Goal: Transaction & Acquisition: Purchase product/service

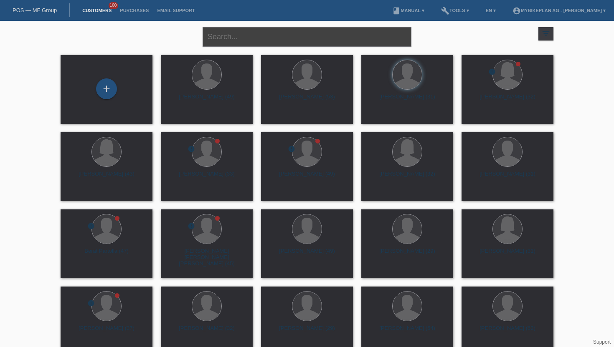
click at [244, 35] on input "text" at bounding box center [306, 37] width 209 height 20
type input "Januzaj"
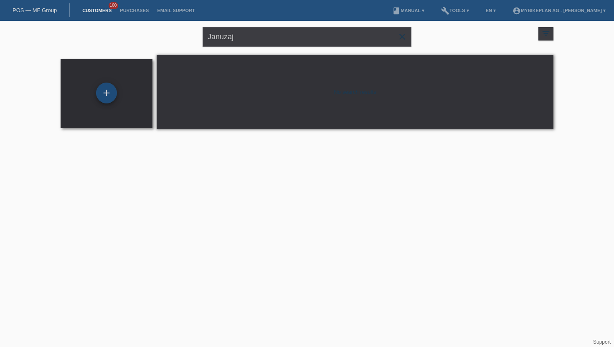
click at [102, 93] on div "+" at bounding box center [106, 93] width 21 height 21
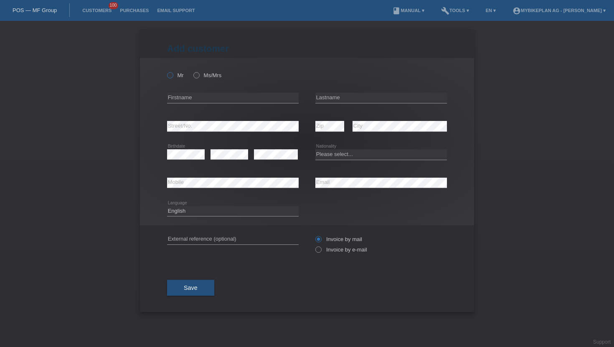
click at [174, 73] on label "Mr" at bounding box center [175, 75] width 17 height 6
click at [172, 73] on input "Mr" at bounding box center [169, 74] width 5 height 5
radio input "true"
click at [186, 105] on div "error Firstname" at bounding box center [233, 98] width 132 height 28
click at [187, 103] on icon at bounding box center [233, 103] width 132 height 0
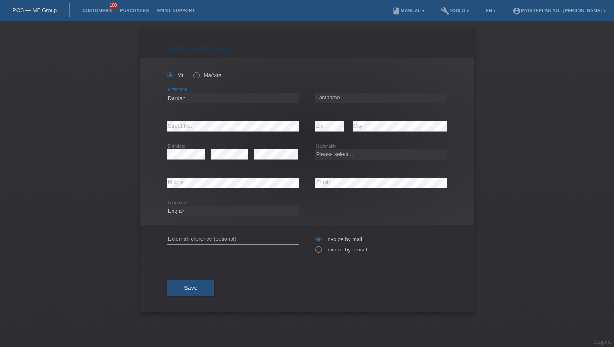
type input "Dardan"
click at [397, 102] on input "text" at bounding box center [381, 98] width 132 height 10
type input "Januzaj"
click at [320, 153] on select "Please select... [GEOGRAPHIC_DATA] [GEOGRAPHIC_DATA] [GEOGRAPHIC_DATA] [GEOGRAP…" at bounding box center [381, 154] width 132 height 10
select select "CH"
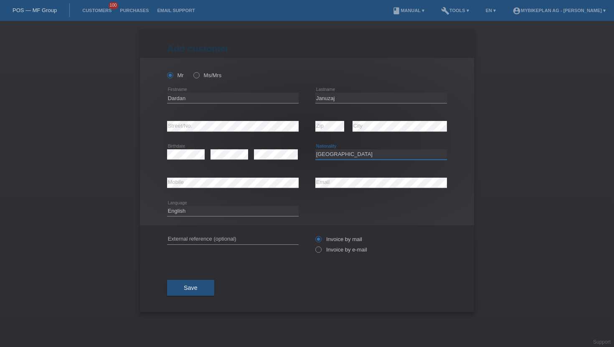
click at [315, 150] on select "Please select... [GEOGRAPHIC_DATA] [GEOGRAPHIC_DATA] [GEOGRAPHIC_DATA] [GEOGRAP…" at bounding box center [381, 154] width 132 height 10
click at [227, 213] on select "Deutsch Français Italiano English" at bounding box center [233, 211] width 132 height 10
select select "de"
click at [167, 206] on select "Deutsch Français Italiano English" at bounding box center [233, 211] width 132 height 10
click at [343, 253] on label "Invoice by e-mail" at bounding box center [341, 250] width 52 height 6
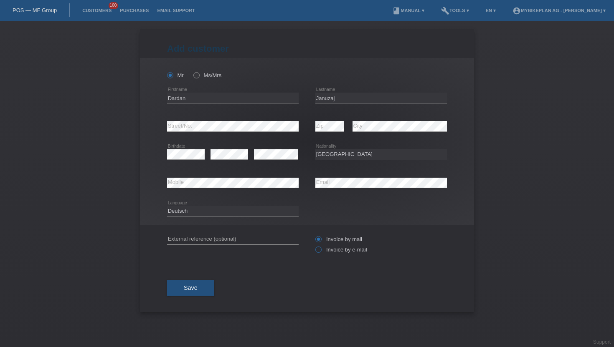
click at [321, 253] on input "Invoice by e-mail" at bounding box center [317, 252] width 5 height 10
radio input "true"
click at [198, 289] on button "Save" at bounding box center [190, 288] width 47 height 16
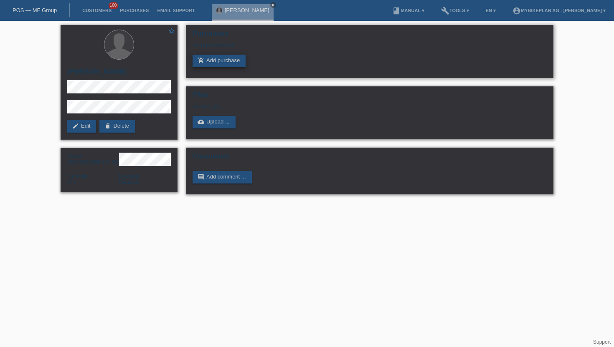
click at [214, 65] on link "add_shopping_cart Add purchase" at bounding box center [218, 61] width 53 height 13
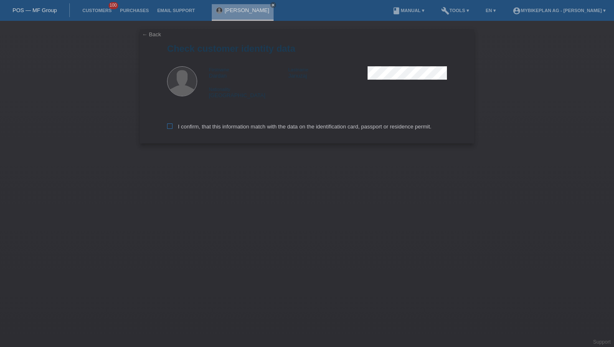
click at [198, 126] on label "I confirm, that this information match with the data on the identification card…" at bounding box center [299, 127] width 264 height 6
click at [172, 126] on input "I confirm, that this information match with the data on the identification card…" at bounding box center [169, 126] width 5 height 5
checkbox input "true"
click at [198, 126] on label "I confirm, that this information match with the data on the identification card…" at bounding box center [299, 127] width 264 height 6
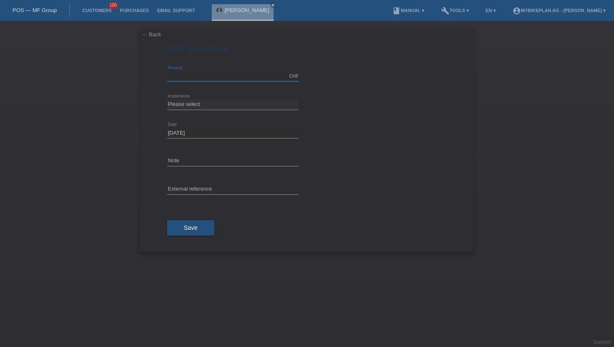
click at [200, 73] on input "text" at bounding box center [233, 76] width 132 height 10
type input "4499.00"
click at [179, 109] on select "Please select 6 instalments 12 instalments 18 instalments 24 instalments 36 ins…" at bounding box center [233, 104] width 132 height 10
select select "488"
click at [167, 99] on select "Please select 6 instalments 12 instalments 18 instalments 24 instalments 36 ins…" at bounding box center [233, 104] width 132 height 10
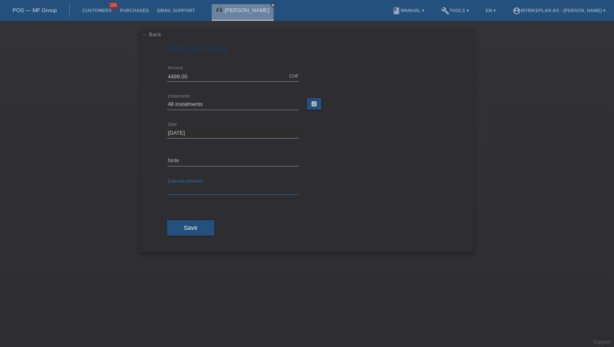
click at [179, 192] on input "text" at bounding box center [233, 190] width 132 height 10
paste input "45202008577"
type input "45202008577"
click at [170, 228] on button "Save" at bounding box center [190, 228] width 47 height 16
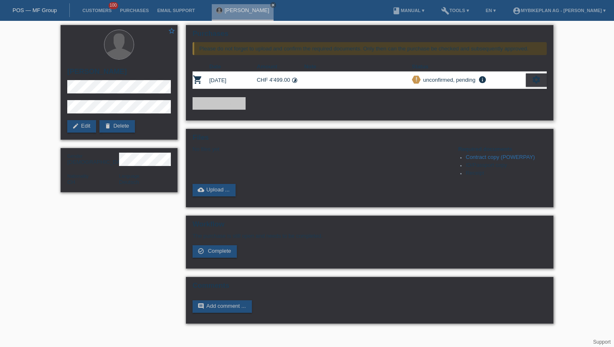
click at [529, 80] on div "settings" at bounding box center [536, 79] width 21 height 13
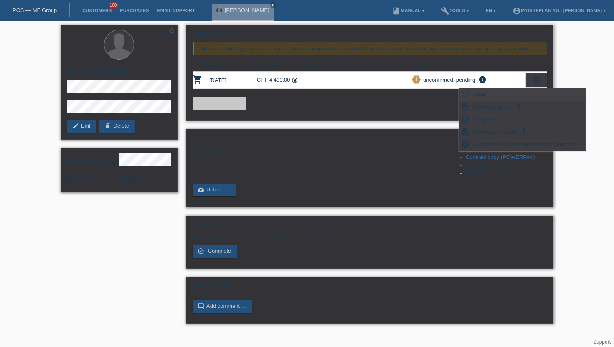
click at [483, 92] on span "Show" at bounding box center [479, 94] width 16 height 10
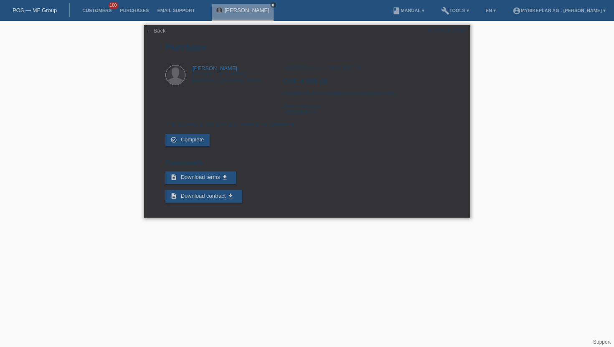
click at [459, 32] on div "POSP00028368" at bounding box center [446, 31] width 39 height 6
copy div "POSP00028368"
click at [293, 113] on div "Zürich, 06.10.2025 CHF 4'499.00 Instalments (48 instalments) (Ausserhalb KKG) E…" at bounding box center [365, 93] width 165 height 56
click at [291, 114] on div "Zürich, 06.10.2025 CHF 4'499.00 Instalments (48 instalments) (Ausserhalb KKG) E…" at bounding box center [365, 93] width 165 height 56
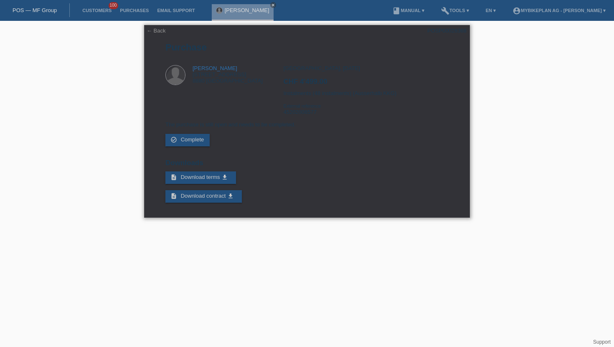
click at [291, 114] on div "Zürich, 06.10.2025 CHF 4'499.00 Instalments (48 instalments) (Ausserhalb KKG) E…" at bounding box center [365, 93] width 165 height 56
copy div "45202008577"
click at [100, 8] on link "Customers" at bounding box center [97, 10] width 38 height 5
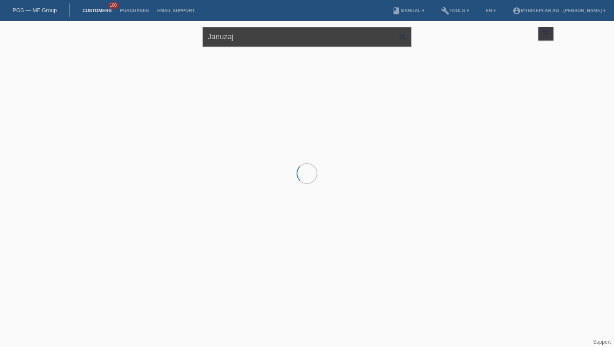
click at [239, 40] on input "Januzaj" at bounding box center [306, 37] width 209 height 20
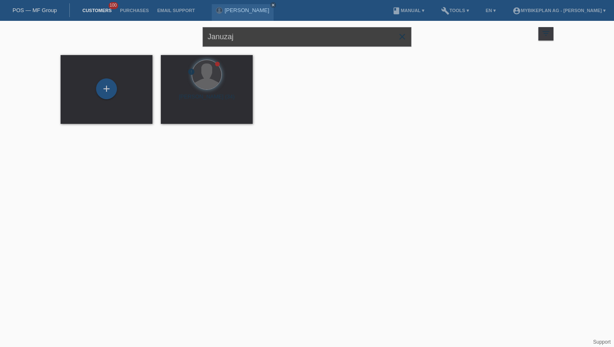
click at [239, 40] on input "Januzaj" at bounding box center [306, 37] width 209 height 20
type input "[PERSON_NAME]"
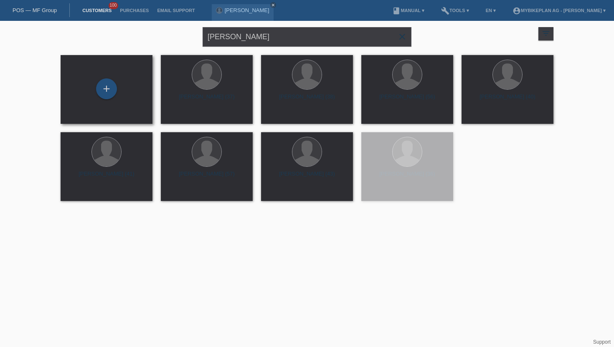
click at [119, 86] on div "+" at bounding box center [106, 89] width 78 height 22
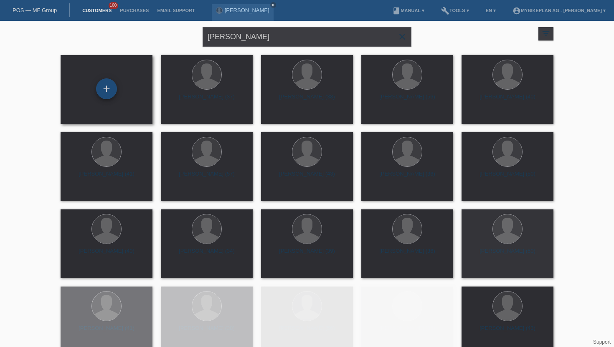
click at [106, 88] on div "+" at bounding box center [106, 88] width 21 height 21
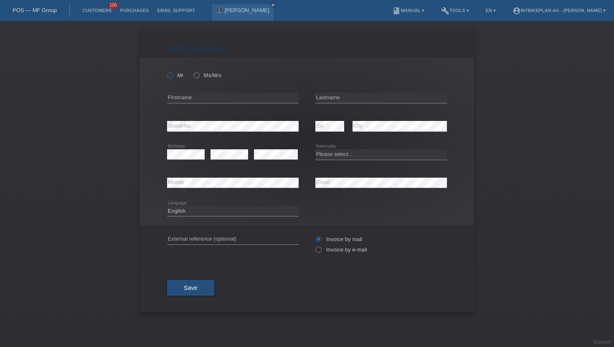
click at [166, 71] on icon at bounding box center [166, 71] width 0 height 0
click at [171, 75] on input "Mr" at bounding box center [169, 74] width 5 height 5
radio input "true"
click at [183, 95] on input "text" at bounding box center [233, 98] width 132 height 10
type input "[PERSON_NAME]"
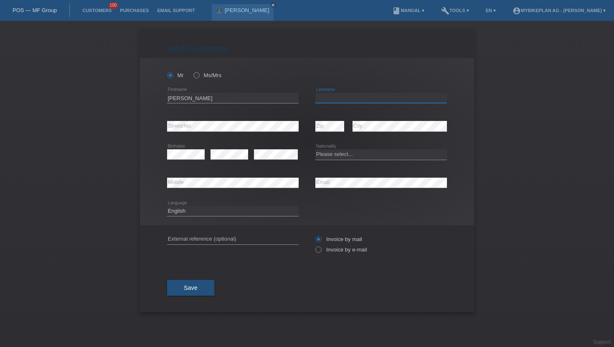
click at [325, 101] on input "text" at bounding box center [381, 98] width 132 height 10
type input "Steiner"
click at [346, 154] on select "Please select... Switzerland Austria Germany Liechtenstein ------------ Afghani…" at bounding box center [381, 154] width 132 height 10
select select "CH"
click at [315, 150] on select "Please select... Switzerland Austria Germany Liechtenstein ------------ Afghani…" at bounding box center [381, 154] width 132 height 10
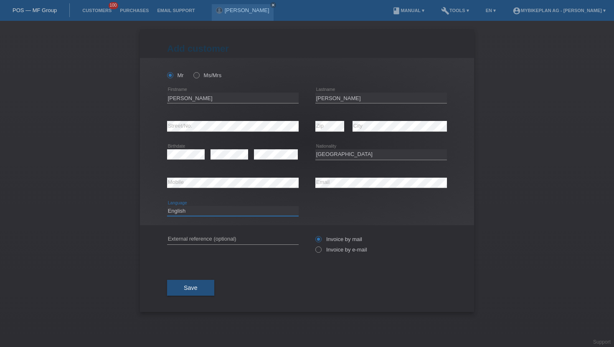
click at [225, 210] on select "Deutsch Français Italiano English" at bounding box center [233, 211] width 132 height 10
select select "de"
click at [167, 206] on select "Deutsch Français Italiano English" at bounding box center [233, 211] width 132 height 10
click at [325, 251] on label "Invoice by e-mail" at bounding box center [341, 250] width 52 height 6
click at [321, 251] on input "Invoice by e-mail" at bounding box center [317, 252] width 5 height 10
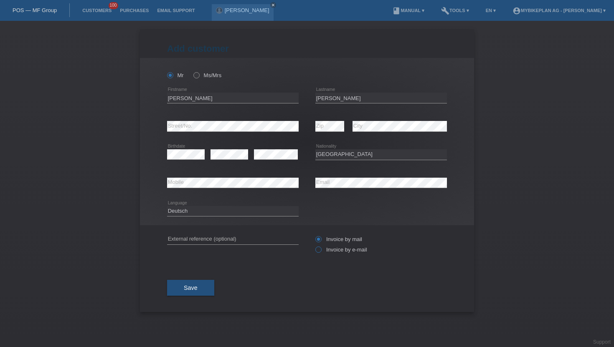
radio input "true"
click at [191, 295] on button "Save" at bounding box center [190, 288] width 47 height 16
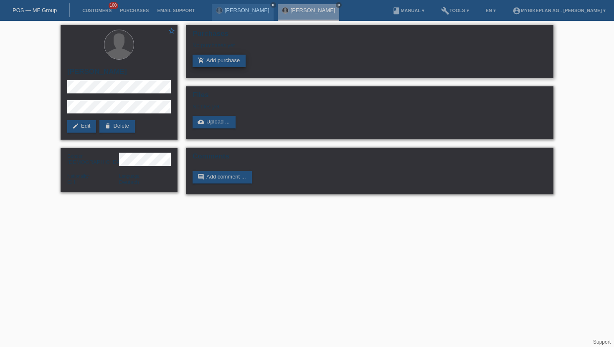
click at [213, 63] on link "add_shopping_cart Add purchase" at bounding box center [218, 61] width 53 height 13
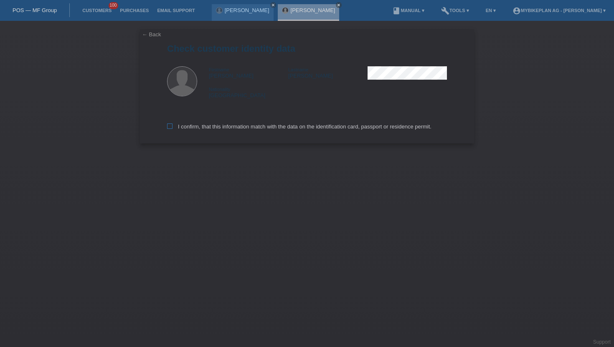
click at [196, 127] on label "I confirm, that this information match with the data on the identification card…" at bounding box center [299, 127] width 264 height 6
click at [172, 127] on input "I confirm, that this information match with the data on the identification card…" at bounding box center [169, 126] width 5 height 5
checkbox input "true"
click at [196, 127] on label "I confirm, that this information match with the data on the identification card…" at bounding box center [299, 127] width 264 height 6
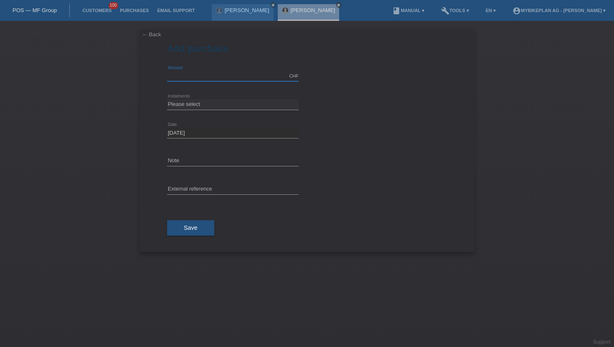
click at [190, 74] on input "text" at bounding box center [233, 76] width 132 height 10
type input "3199.00"
click at [176, 97] on div "Please select 6 instalments 12 instalments 18 instalments 24 instalments 36 ins…" at bounding box center [233, 105] width 132 height 28
click at [185, 106] on select "Please select 6 instalments 12 instalments 18 instalments 24 instalments 36 ins…" at bounding box center [233, 104] width 132 height 10
select select "488"
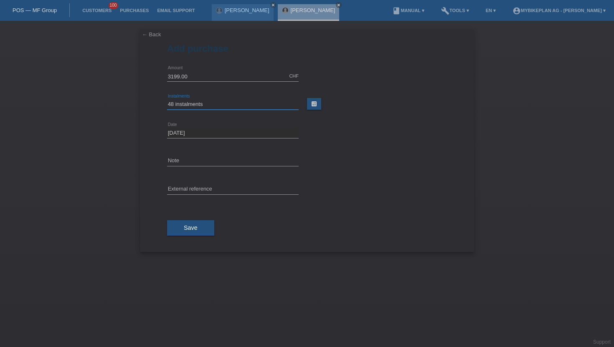
click at [167, 99] on select "Please select 6 instalments 12 instalments 18 instalments 24 instalments 36 ins…" at bounding box center [233, 104] width 132 height 10
click at [190, 190] on input "text" at bounding box center [233, 190] width 132 height 10
paste input "45202008578"
type input "45202008578"
click at [185, 221] on div "Save" at bounding box center [307, 228] width 280 height 48
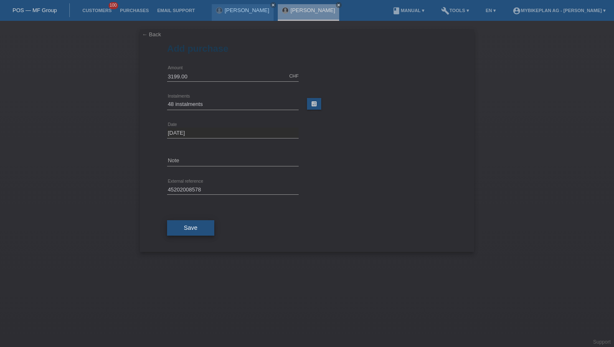
click at [185, 226] on span "Save" at bounding box center [191, 228] width 14 height 7
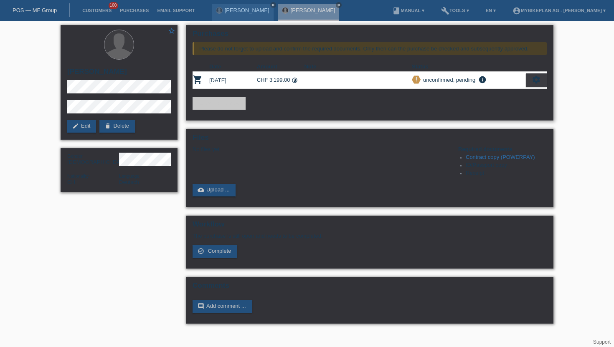
click at [537, 85] on div "settings" at bounding box center [536, 79] width 21 height 13
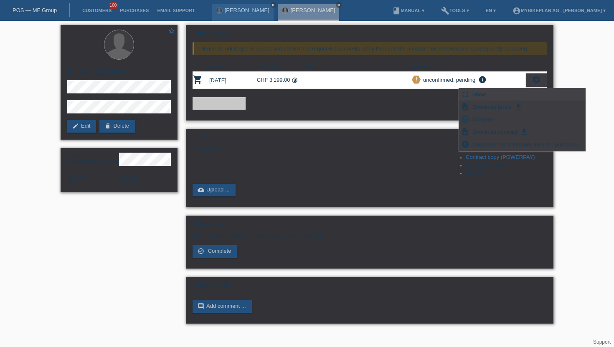
click at [501, 95] on div "fullscreen Show" at bounding box center [522, 95] width 126 height 13
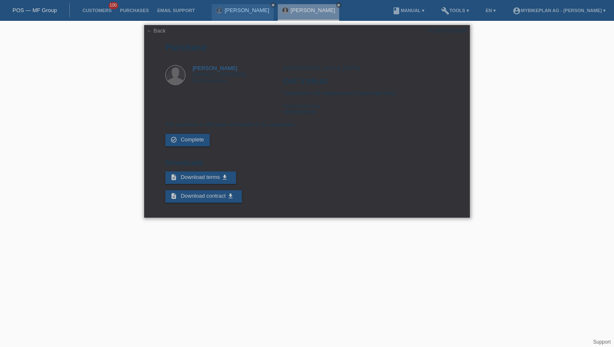
click at [458, 31] on div "POSP00028369" at bounding box center [446, 31] width 39 height 6
copy div "POSP00028369"
click at [302, 115] on div "Zürich, 06.10.2025 CHF 3'199.00 Instalments (48 instalments) (Ausserhalb KKG) E…" at bounding box center [365, 93] width 165 height 56
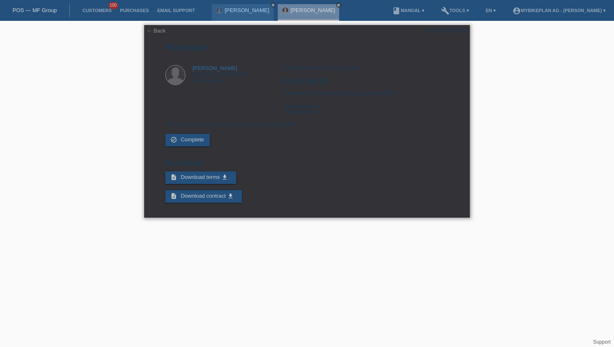
copy div "45202008578"
click at [94, 11] on link "Customers" at bounding box center [97, 10] width 38 height 5
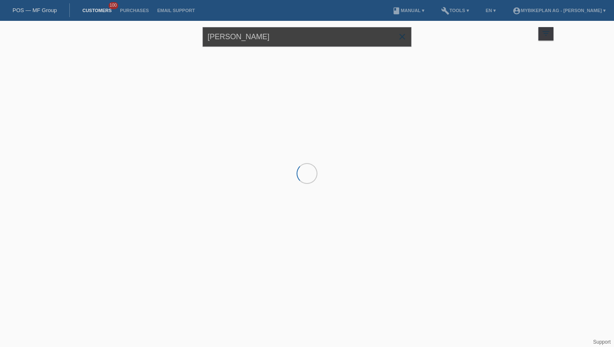
click at [230, 41] on input "[PERSON_NAME]" at bounding box center [306, 37] width 209 height 20
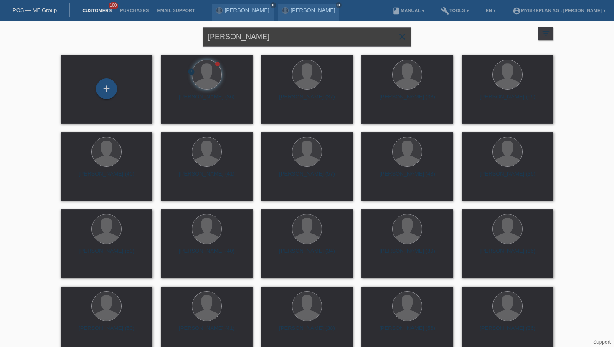
type input "[PERSON_NAME]"
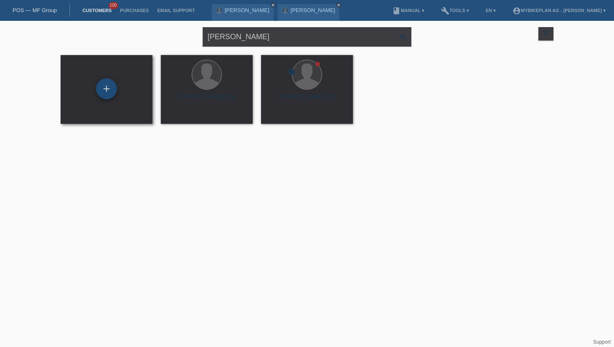
click at [101, 82] on div "+" at bounding box center [106, 88] width 21 height 21
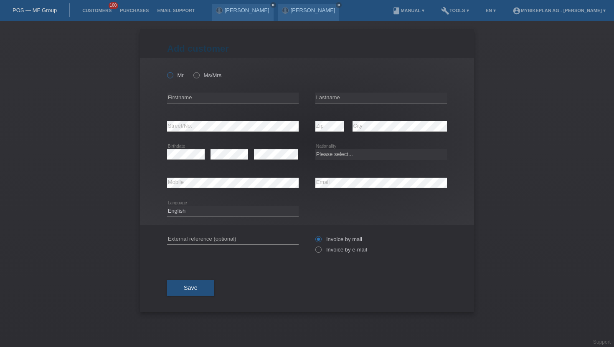
click at [166, 71] on icon at bounding box center [166, 71] width 0 height 0
click at [169, 78] on input "Mr" at bounding box center [169, 74] width 5 height 5
radio input "true"
click at [226, 99] on input "text" at bounding box center [233, 98] width 132 height 10
type input "[PERSON_NAME]"
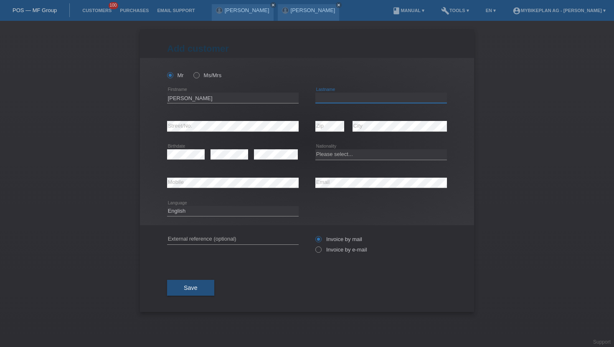
click at [336, 99] on input "text" at bounding box center [381, 98] width 132 height 10
type input "Macinko"
click at [329, 155] on select "Please select... Switzerland Austria Germany Liechtenstein ------------ Afghani…" at bounding box center [381, 154] width 132 height 10
select select "CH"
click at [315, 150] on select "Please select... Switzerland Austria Germany Liechtenstein ------------ Afghani…" at bounding box center [381, 154] width 132 height 10
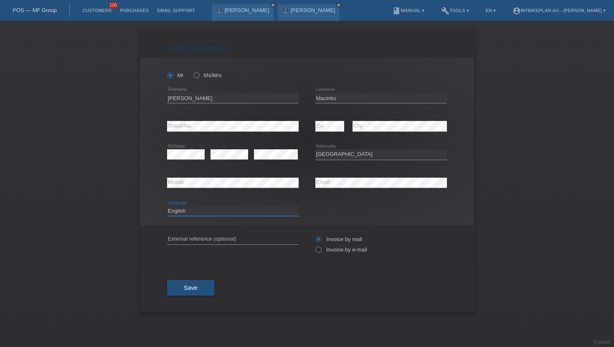
click at [238, 210] on select "Deutsch Français Italiano English" at bounding box center [233, 211] width 132 height 10
select select "de"
click at [167, 206] on select "Deutsch Français Italiano English" at bounding box center [233, 211] width 132 height 10
click at [314, 245] on div "error External reference (optional) Invoice by mail" at bounding box center [307, 244] width 280 height 38
click at [314, 245] on icon at bounding box center [314, 245] width 0 height 0
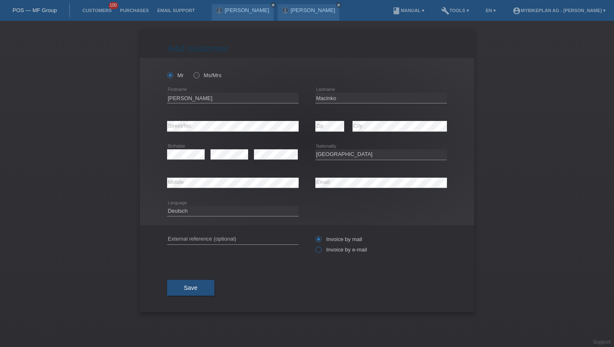
click at [318, 251] on input "Invoice by e-mail" at bounding box center [317, 252] width 5 height 10
radio input "true"
click at [174, 296] on button "Save" at bounding box center [190, 288] width 47 height 16
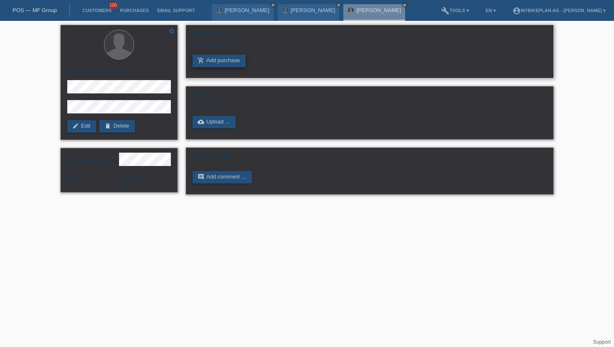
click at [223, 62] on link "add_shopping_cart Add purchase" at bounding box center [218, 61] width 53 height 13
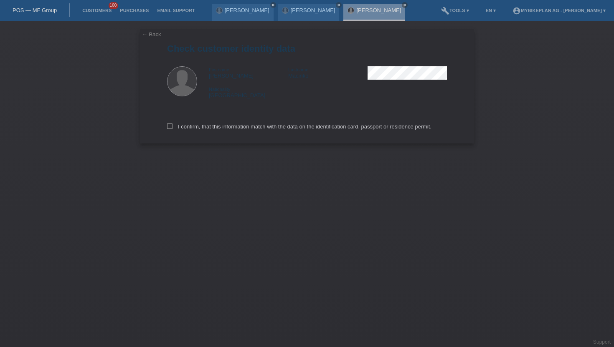
click at [216, 124] on div "I confirm, that this information match with the data on the identification card…" at bounding box center [307, 125] width 280 height 37
click at [216, 130] on label "I confirm, that this information match with the data on the identification card…" at bounding box center [299, 127] width 264 height 6
click at [172, 129] on input "I confirm, that this information match with the data on the identification card…" at bounding box center [169, 126] width 5 height 5
checkbox input "true"
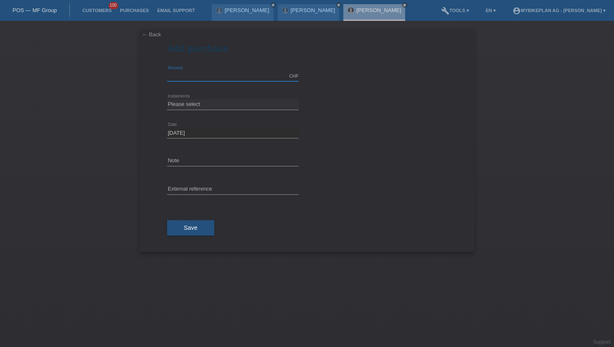
click at [227, 79] on input "text" at bounding box center [233, 76] width 132 height 10
type input "3440.00"
click at [176, 190] on input "text" at bounding box center [233, 190] width 132 height 10
paste input "45261572105"
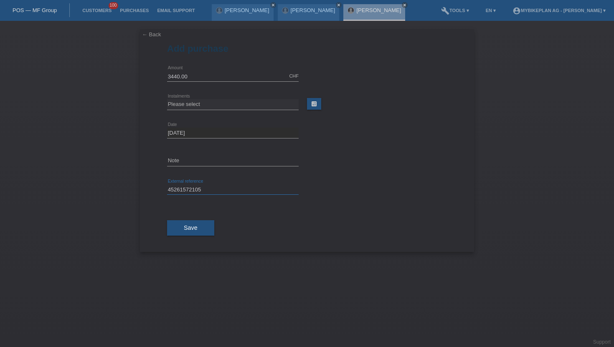
type input "45261572105"
click at [199, 101] on select "Please select 6 instalments 12 instalments 18 instalments 24 instalments 36 ins…" at bounding box center [233, 104] width 132 height 10
select select "487"
click at [167, 99] on select "Please select 6 instalments 12 instalments 18 instalments 24 instalments 36 ins…" at bounding box center [233, 104] width 132 height 10
click at [197, 223] on button "Save" at bounding box center [190, 228] width 47 height 16
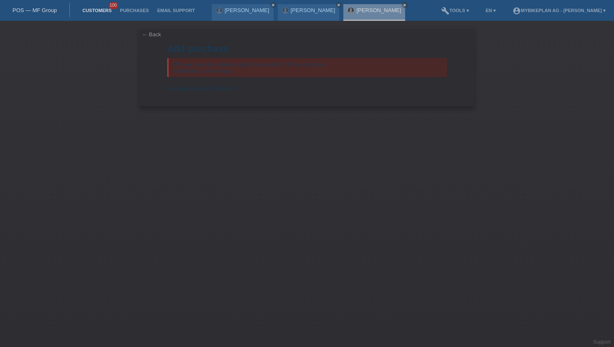
click at [97, 8] on link "Customers" at bounding box center [97, 10] width 38 height 5
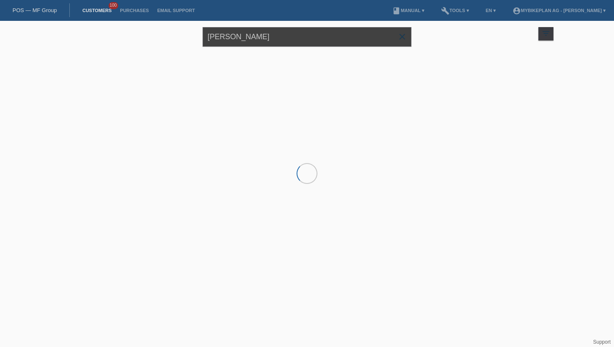
click at [233, 36] on input "[PERSON_NAME]" at bounding box center [306, 37] width 209 height 20
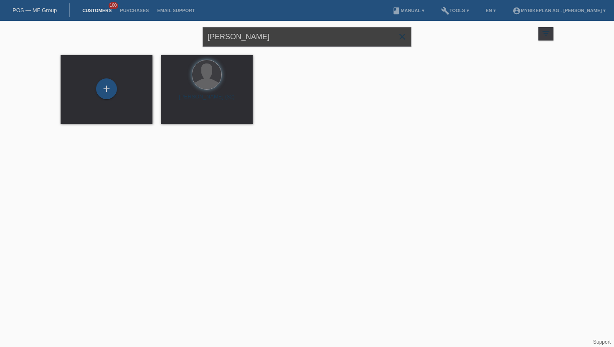
click at [233, 36] on input "[PERSON_NAME]" at bounding box center [306, 37] width 209 height 20
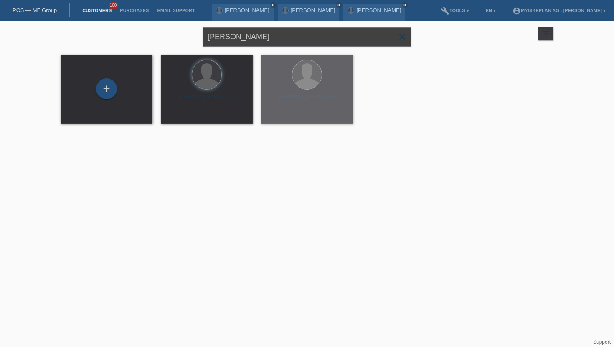
click at [233, 36] on input "[PERSON_NAME]" at bounding box center [306, 37] width 209 height 20
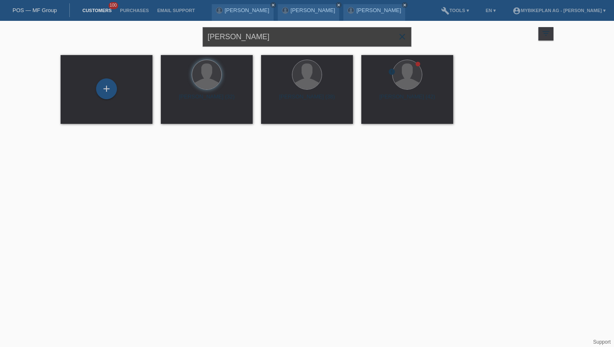
type input "[PERSON_NAME]"
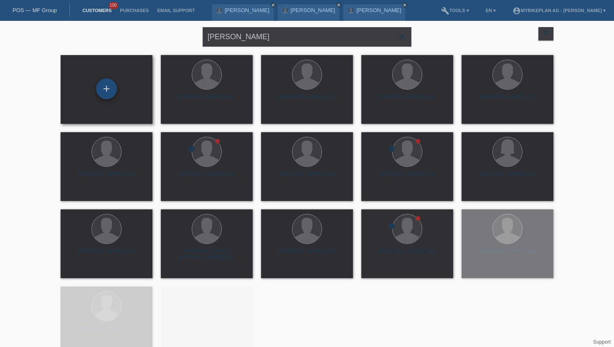
click at [115, 94] on div "+" at bounding box center [106, 88] width 21 height 21
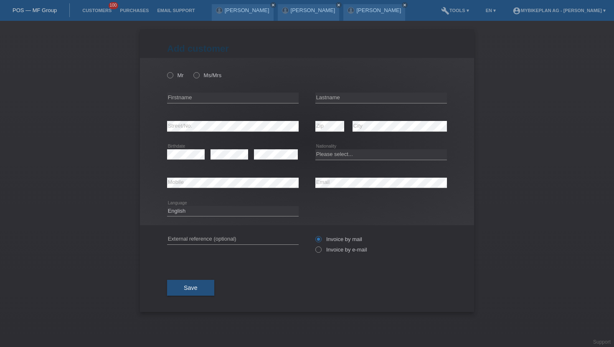
click at [172, 71] on div "Mr Ms/Mrs" at bounding box center [233, 75] width 132 height 17
click at [166, 71] on icon at bounding box center [166, 71] width 0 height 0
click at [170, 73] on input "Mr" at bounding box center [169, 74] width 5 height 5
radio input "true"
click at [187, 104] on icon at bounding box center [233, 103] width 132 height 0
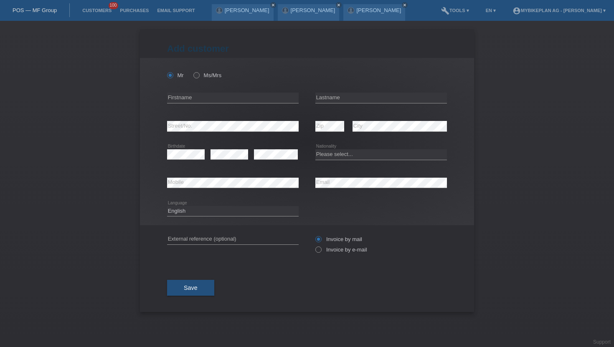
click at [187, 104] on icon at bounding box center [233, 103] width 132 height 0
click at [190, 92] on div "error Firstname" at bounding box center [233, 98] width 132 height 28
click at [191, 99] on input "text" at bounding box center [233, 98] width 132 height 10
type input "[PERSON_NAME]"
click at [342, 99] on input "text" at bounding box center [381, 98] width 132 height 10
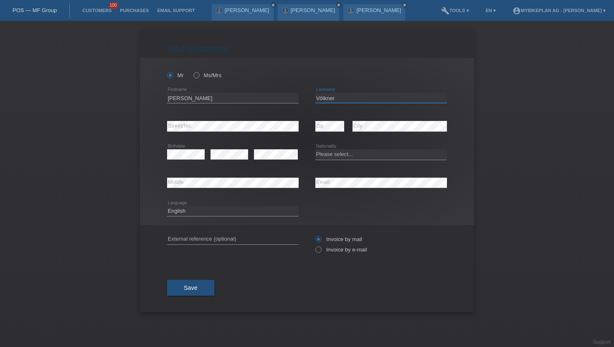
type input "Völkner"
click at [339, 153] on select "Please select... [GEOGRAPHIC_DATA] [GEOGRAPHIC_DATA] [GEOGRAPHIC_DATA] [GEOGRAP…" at bounding box center [381, 154] width 132 height 10
select select "DE"
click at [315, 150] on select "Please select... [GEOGRAPHIC_DATA] [GEOGRAPHIC_DATA] [GEOGRAPHIC_DATA] [GEOGRAP…" at bounding box center [381, 154] width 132 height 10
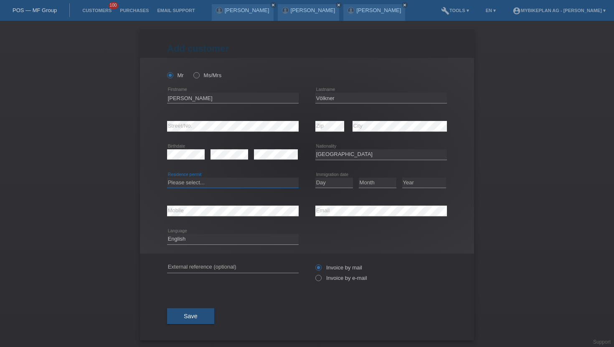
click at [210, 186] on select "Please select... C B B - Refugee status Other" at bounding box center [233, 183] width 132 height 10
click at [167, 178] on select "Please select... C B B - Refugee status Other" at bounding box center [233, 183] width 132 height 10
click at [207, 182] on select "Please select... C B B - Refugee status Other" at bounding box center [233, 183] width 132 height 10
select select "C"
click at [167, 178] on select "Please select... C B B - Refugee status Other" at bounding box center [233, 183] width 132 height 10
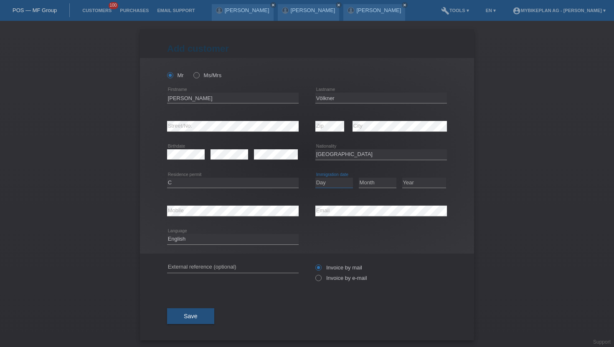
click at [320, 182] on select "Day 01 02 03 04 05 06 07 08 09 10 11" at bounding box center [334, 183] width 38 height 10
select select "06"
click at [315, 178] on select "Day 01 02 03 04 05 06 07 08 09 10 11" at bounding box center [334, 183] width 38 height 10
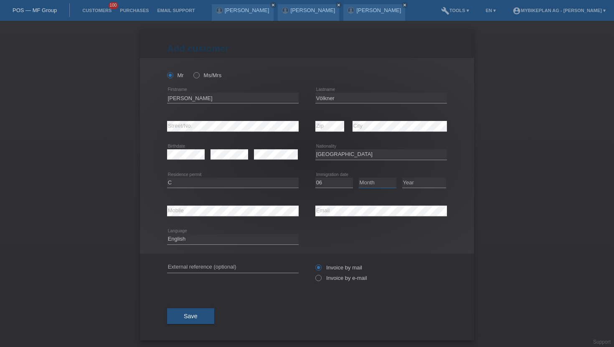
click at [363, 185] on select "Month 01 02 03 04 05 06 07 08 09 10 11" at bounding box center [378, 183] width 38 height 10
select select "07"
click at [359, 178] on select "Month 01 02 03 04 05 06 07 08 09 10 11" at bounding box center [378, 183] width 38 height 10
click at [409, 187] on select "Year [DATE] 2024 2023 2022 2021 2020 2019 2018 2017 2016 2015 2014 2013 2012 20…" at bounding box center [424, 183] width 44 height 10
select select "2010"
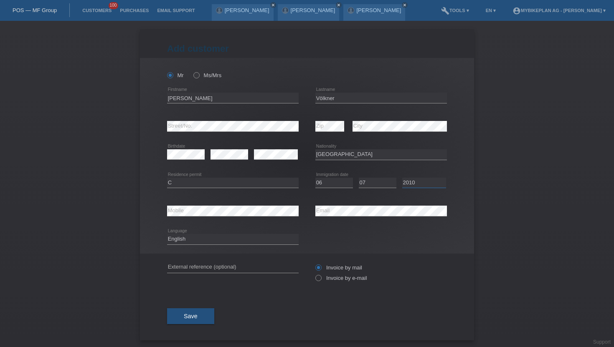
click at [402, 178] on select "Year [DATE] 2024 2023 2022 2021 2020 2019 2018 2017 2016 2015 2014 2013 2012 20…" at bounding box center [424, 183] width 44 height 10
click at [243, 240] on select "Deutsch Français Italiano English" at bounding box center [233, 239] width 132 height 10
select select "de"
click at [167, 235] on select "Deutsch Français Italiano English" at bounding box center [233, 239] width 132 height 10
click at [330, 280] on label "Invoice by e-mail" at bounding box center [341, 278] width 52 height 6
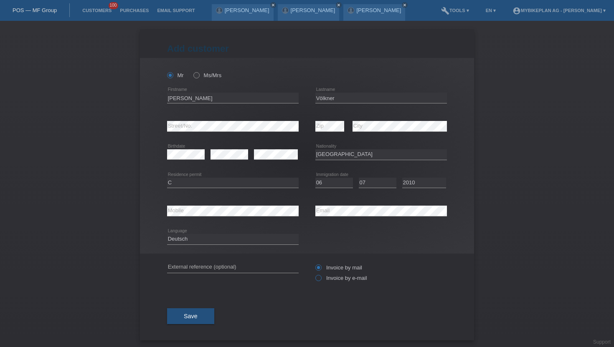
click at [321, 280] on input "Invoice by e-mail" at bounding box center [317, 280] width 5 height 10
radio input "true"
click at [192, 320] on span "Save" at bounding box center [191, 316] width 14 height 7
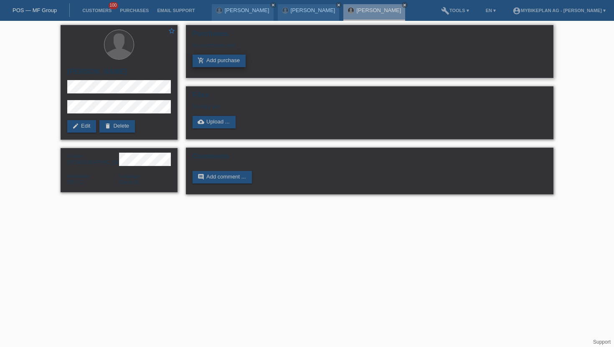
click at [216, 61] on link "add_shopping_cart Add purchase" at bounding box center [218, 61] width 53 height 13
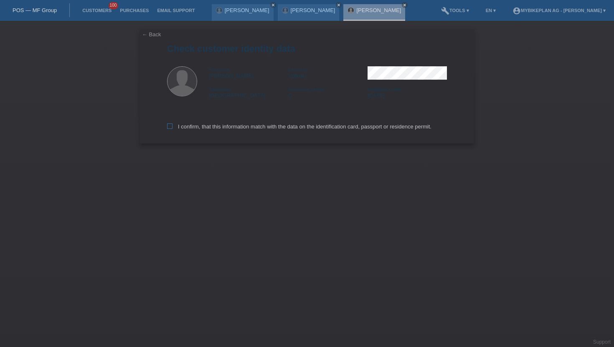
click at [195, 128] on label "I confirm, that this information match with the data on the identification card…" at bounding box center [299, 127] width 264 height 6
click at [172, 128] on input "I confirm, that this information match with the data on the identification card…" at bounding box center [169, 126] width 5 height 5
checkbox input "true"
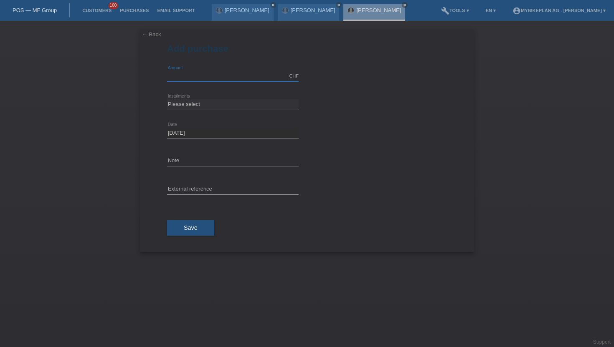
click at [219, 71] on input "text" at bounding box center [233, 76] width 132 height 10
type input "2799.00"
click at [182, 98] on div "Please select 6 instalments 12 instalments 18 instalments 24 instalments 36 ins…" at bounding box center [233, 105] width 132 height 28
click at [180, 104] on select "Please select 6 instalments 12 instalments 18 instalments 24 instalments 36 ins…" at bounding box center [233, 104] width 132 height 10
select select "487"
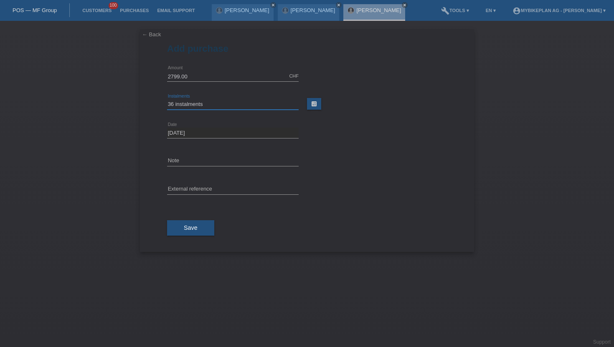
click at [167, 99] on select "Please select 6 instalments 12 instalments 18 instalments 24 instalments 36 ins…" at bounding box center [233, 104] width 132 height 10
click at [185, 190] on input "text" at bounding box center [233, 190] width 132 height 10
paste input "45267686294"
type input "45267686294"
click at [193, 233] on button "Save" at bounding box center [190, 228] width 47 height 16
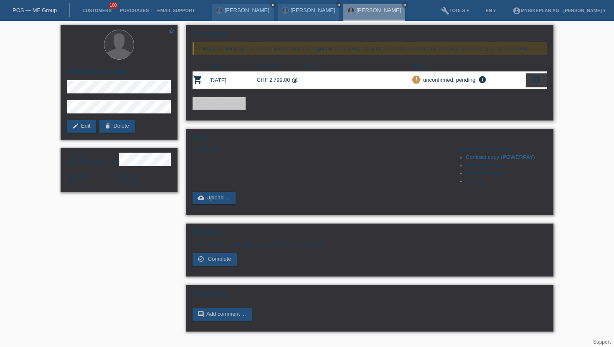
click at [537, 81] on icon "settings" at bounding box center [535, 79] width 9 height 9
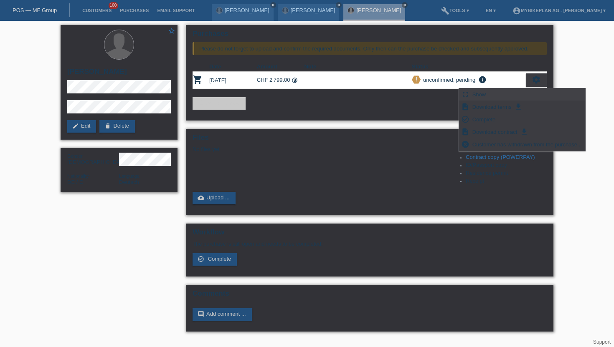
click at [500, 95] on div "fullscreen Show" at bounding box center [522, 95] width 126 height 13
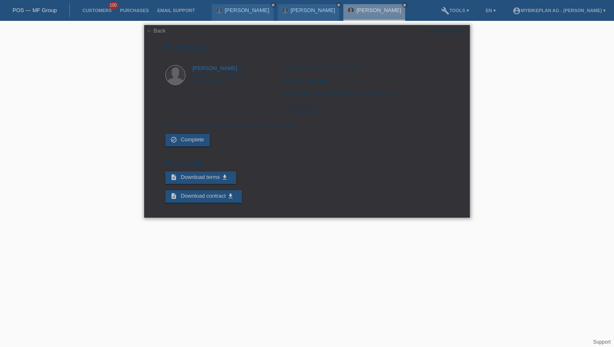
click at [454, 30] on div "POSP00028370" at bounding box center [446, 31] width 39 height 6
copy div "POSP00028370"
click at [287, 115] on div "Zürich, 06.10.2025 CHF 2'799.00 Instalments (36 instalments) (Ausserhalb KKG) E…" at bounding box center [365, 93] width 165 height 56
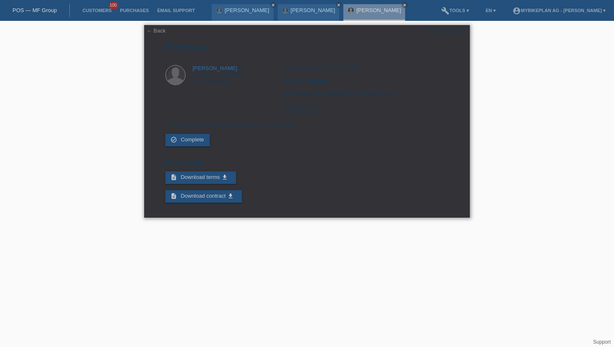
copy div "45267686294"
click at [87, 12] on link "Customers" at bounding box center [97, 10] width 38 height 5
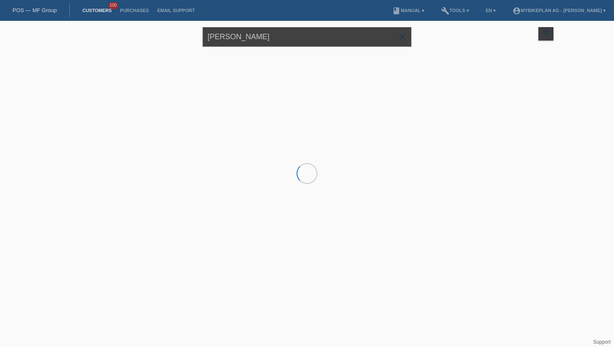
click at [234, 38] on input "[PERSON_NAME]" at bounding box center [306, 37] width 209 height 20
click at [232, 38] on input "[PERSON_NAME]" at bounding box center [306, 37] width 209 height 20
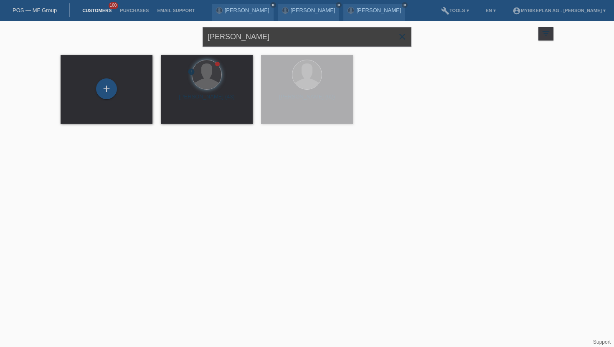
click at [232, 38] on input "[PERSON_NAME]" at bounding box center [306, 37] width 209 height 20
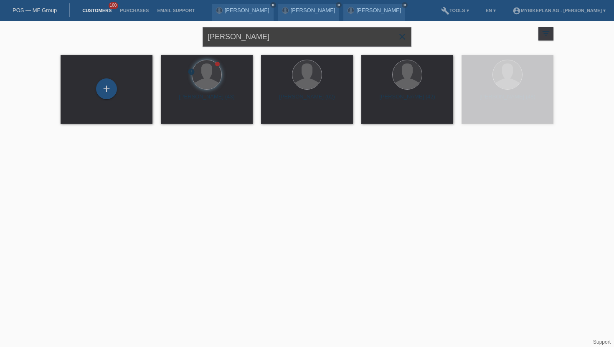
click at [232, 38] on input "[PERSON_NAME]" at bounding box center [306, 37] width 209 height 20
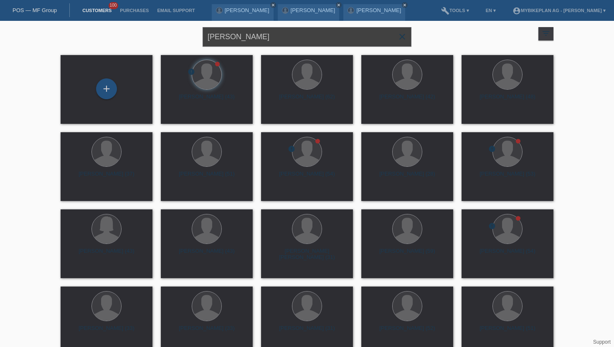
type input "[PERSON_NAME]"
click at [107, 95] on div "+" at bounding box center [106, 89] width 20 height 14
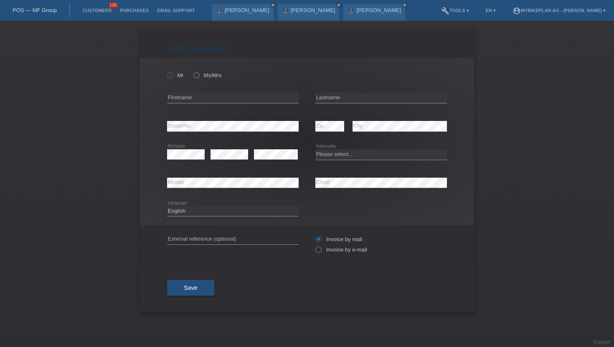
click at [176, 76] on label "Mr" at bounding box center [175, 75] width 17 height 6
click at [172, 76] on input "Mr" at bounding box center [169, 74] width 5 height 5
radio input "true"
click at [202, 76] on label "Ms/Mrs" at bounding box center [207, 75] width 28 height 6
click at [199, 76] on input "Ms/Mrs" at bounding box center [195, 74] width 5 height 5
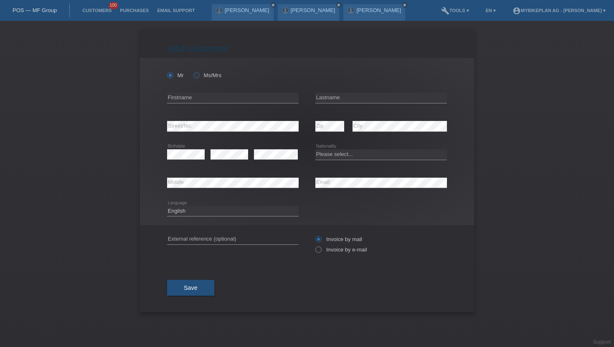
radio input "true"
click at [195, 95] on input "text" at bounding box center [233, 98] width 132 height 10
type input "[PERSON_NAME]"
click at [354, 101] on input "text" at bounding box center [381, 98] width 132 height 10
type input "Lutz"
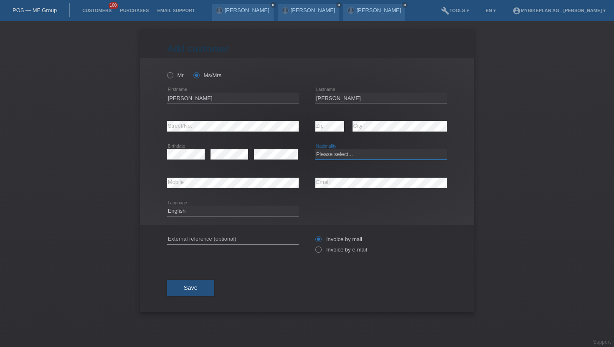
click at [321, 150] on select "Please select... Switzerland Austria Germany Liechtenstein ------------ Afghani…" at bounding box center [381, 154] width 132 height 10
click at [315, 150] on select "Please select... Switzerland Austria Germany Liechtenstein ------------ Afghani…" at bounding box center [381, 154] width 132 height 10
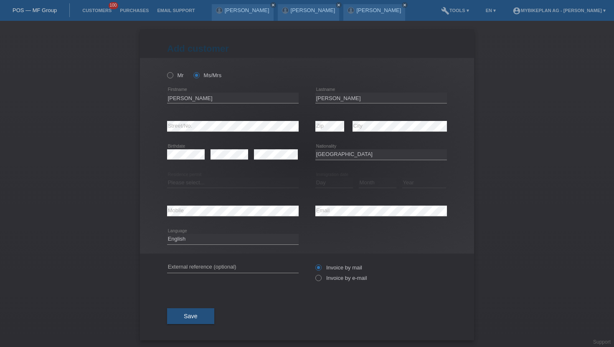
click at [327, 160] on icon at bounding box center [381, 160] width 132 height 0
click at [328, 157] on select "Please select... Switzerland Austria Germany Liechtenstein ------------ Afghani…" at bounding box center [381, 154] width 132 height 10
select select "CH"
click at [315, 150] on select "Please select... [GEOGRAPHIC_DATA] [GEOGRAPHIC_DATA] [GEOGRAPHIC_DATA] [GEOGRAP…" at bounding box center [381, 154] width 132 height 10
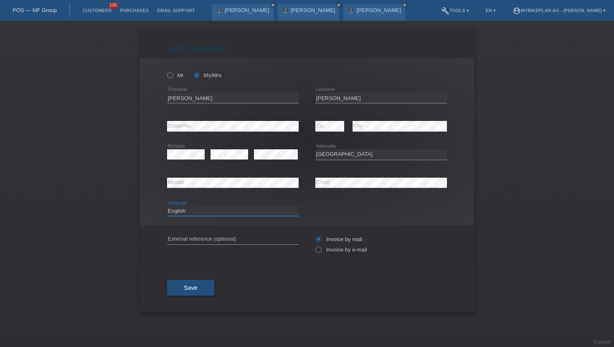
click at [209, 207] on select "Deutsch Français Italiano English" at bounding box center [233, 211] width 132 height 10
select select "de"
click at [167, 206] on select "Deutsch Français Italiano English" at bounding box center [233, 211] width 132 height 10
click at [337, 248] on label "Invoice by e-mail" at bounding box center [341, 250] width 52 height 6
click at [321, 248] on input "Invoice by e-mail" at bounding box center [317, 252] width 5 height 10
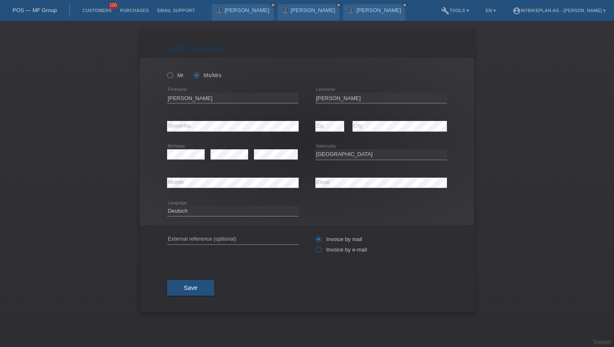
radio input "true"
click at [178, 286] on button "Save" at bounding box center [190, 288] width 47 height 16
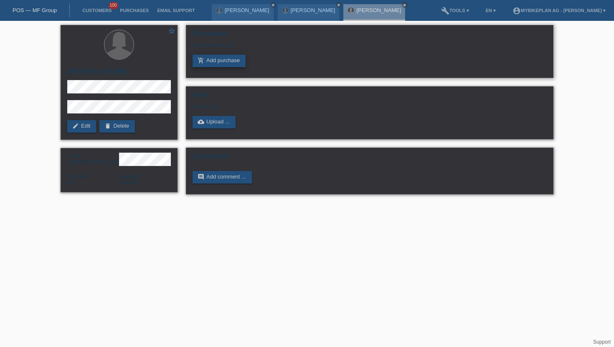
click at [201, 62] on icon "add_shopping_cart" at bounding box center [200, 60] width 7 height 7
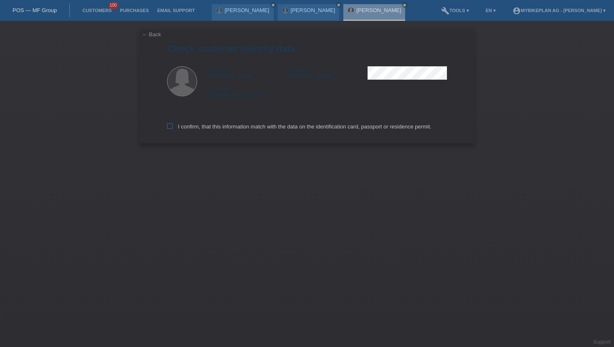
click at [186, 128] on label "I confirm, that this information match with the data on the identification card…" at bounding box center [299, 127] width 264 height 6
click at [172, 128] on input "I confirm, that this information match with the data on the identification card…" at bounding box center [169, 126] width 5 height 5
checkbox input "true"
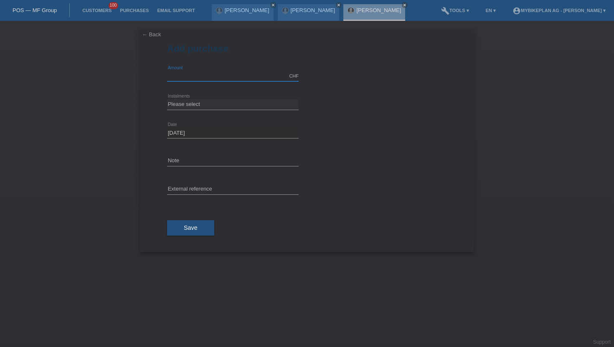
click at [183, 74] on input "text" at bounding box center [233, 76] width 132 height 10
type input "3299.00"
click at [165, 103] on div "← Back Add purchase Available amount: 3299.00 CHF error Amount error Date" at bounding box center [307, 140] width 334 height 223
click at [198, 108] on select "Please select 6 instalments 12 instalments 18 instalments 24 instalments 36 ins…" at bounding box center [233, 104] width 132 height 10
select select "488"
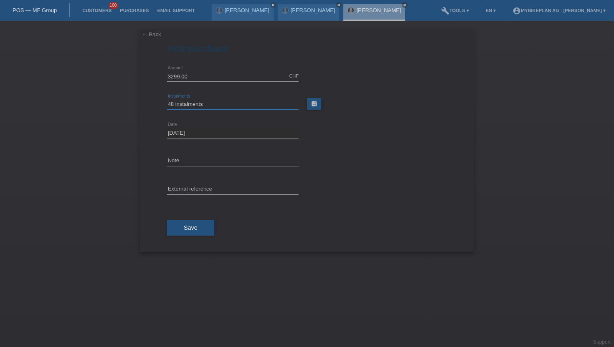
click at [167, 99] on select "Please select 6 instalments 12 instalments 18 instalments 24 instalments 36 ins…" at bounding box center [233, 104] width 132 height 10
click at [183, 188] on input "text" at bounding box center [233, 190] width 132 height 10
paste input "45265273988"
type input "45265273988"
click at [180, 228] on button "Save" at bounding box center [190, 228] width 47 height 16
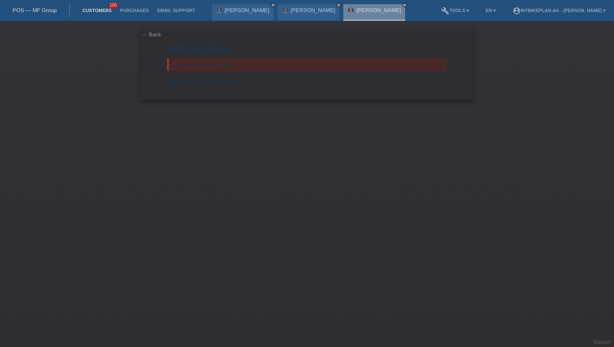
click at [98, 10] on link "Customers" at bounding box center [97, 10] width 38 height 5
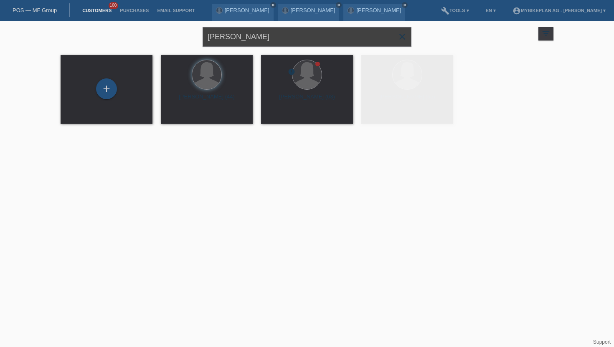
click at [241, 43] on input "[PERSON_NAME]" at bounding box center [306, 37] width 209 height 20
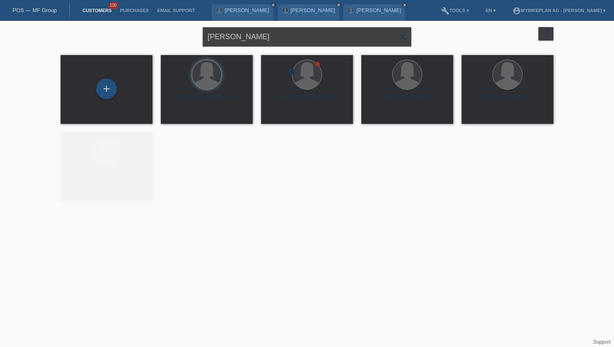
click at [241, 43] on input "[PERSON_NAME]" at bounding box center [306, 37] width 209 height 20
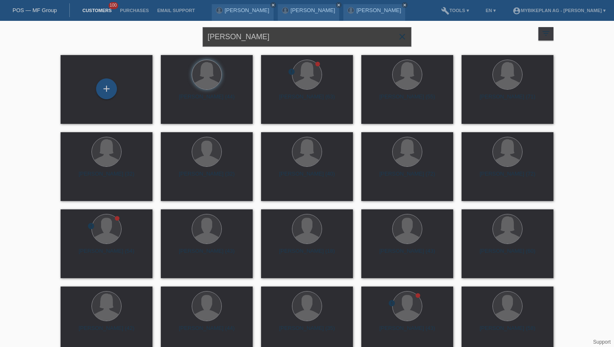
type input "[PERSON_NAME]"
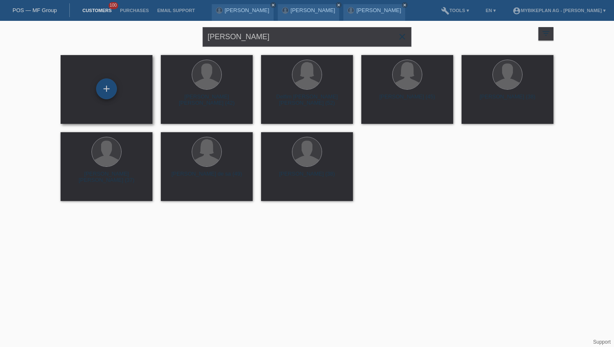
click at [102, 87] on div "+" at bounding box center [106, 88] width 21 height 21
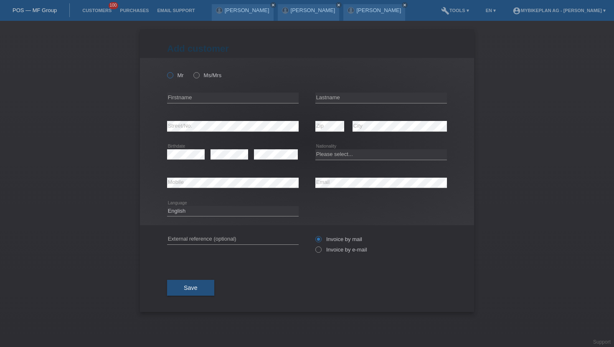
click at [166, 71] on icon at bounding box center [166, 71] width 0 height 0
click at [169, 74] on input "Mr" at bounding box center [169, 74] width 5 height 5
radio input "true"
click at [179, 95] on input "text" at bounding box center [233, 98] width 132 height 10
type input "[PERSON_NAME]"
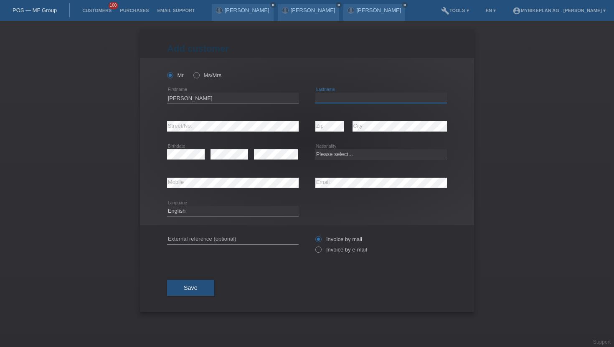
click at [327, 95] on input "text" at bounding box center [381, 98] width 132 height 10
type input "[PERSON_NAME] [PERSON_NAME]"
click at [320, 152] on select "Please select... [GEOGRAPHIC_DATA] [GEOGRAPHIC_DATA] [GEOGRAPHIC_DATA] [GEOGRAP…" at bounding box center [381, 154] width 132 height 10
select select "PT"
click at [315, 150] on select "Please select... [GEOGRAPHIC_DATA] [GEOGRAPHIC_DATA] [GEOGRAPHIC_DATA] [GEOGRAP…" at bounding box center [381, 154] width 132 height 10
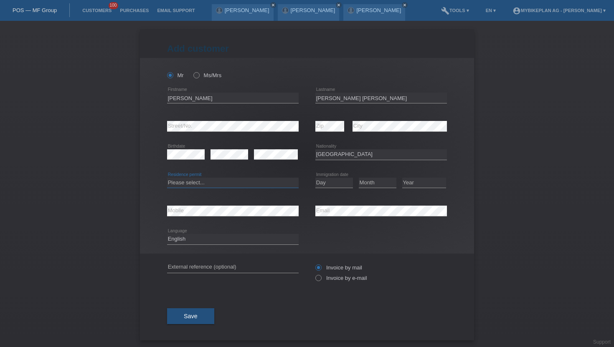
click at [222, 184] on select "Please select... C B B - Refugee status Other" at bounding box center [233, 183] width 132 height 10
select select "B"
click at [167, 178] on select "Please select... C B B - Refugee status Other" at bounding box center [233, 183] width 132 height 10
click at [325, 183] on select "Day 01 02 03 04 05 06 07 08 09 10 11" at bounding box center [334, 183] width 38 height 10
select select "01"
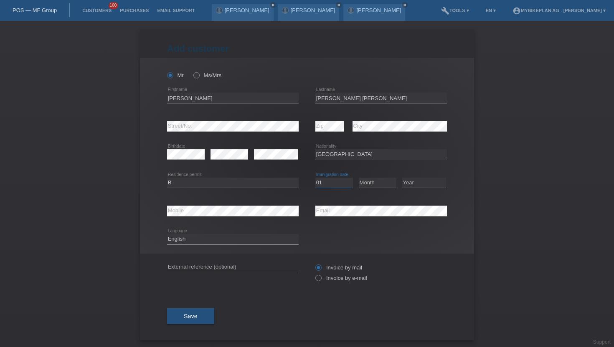
click at [315, 178] on select "Day 01 02 03 04 05 06 07 08 09 10 11" at bounding box center [334, 183] width 38 height 10
click at [364, 185] on select "Month 01 02 03 04 05 06 07 08 09 10 11" at bounding box center [378, 183] width 38 height 10
select select "11"
click at [359, 178] on select "Month 01 02 03 04 05 06 07 08 09 10 11" at bounding box center [378, 183] width 38 height 10
click at [416, 183] on select "Year 2025 2024 2023 2022 2021 2020 2019 2018 2017 2016 2015 2014 2013 2012 2011…" at bounding box center [424, 183] width 44 height 10
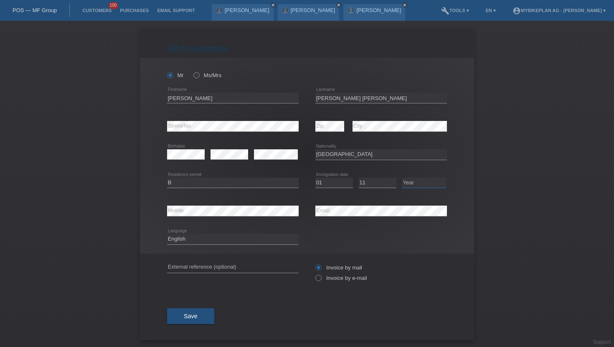
select select "2018"
click at [402, 178] on select "Year 2025 2024 2023 2022 2021 2020 2019 2018 2017 2016 2015 2014 2013 2012 2011…" at bounding box center [424, 183] width 44 height 10
click at [225, 238] on select "Deutsch Français Italiano English" at bounding box center [233, 239] width 132 height 10
select select "de"
click at [167, 235] on select "Deutsch Français Italiano English" at bounding box center [233, 239] width 132 height 10
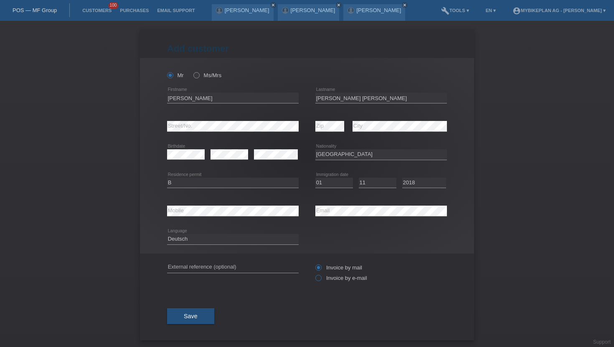
click at [325, 278] on label "Invoice by e-mail" at bounding box center [341, 278] width 52 height 6
click at [321, 278] on input "Invoice by e-mail" at bounding box center [317, 280] width 5 height 10
radio input "true"
click at [197, 315] on span "Save" at bounding box center [191, 316] width 14 height 7
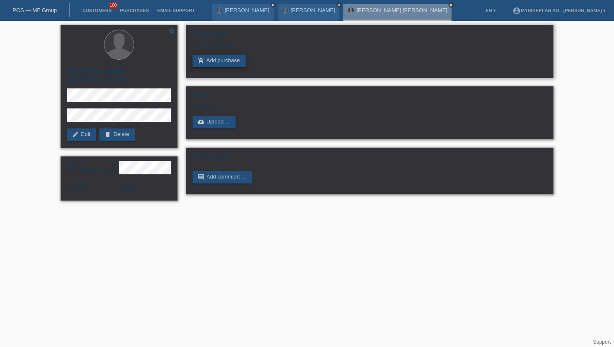
click at [231, 66] on link "add_shopping_cart Add purchase" at bounding box center [218, 61] width 53 height 13
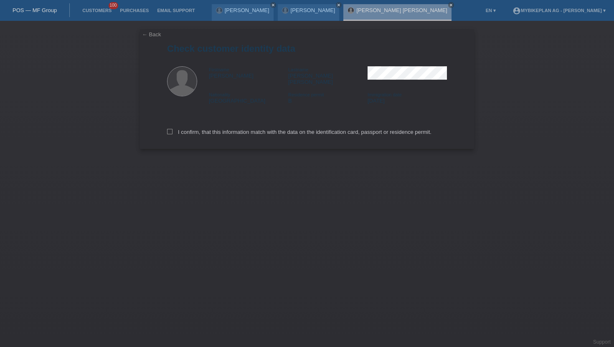
click at [195, 123] on div "I confirm, that this information match with the data on the identification card…" at bounding box center [307, 130] width 280 height 37
click at [194, 129] on label "I confirm, that this information match with the data on the identification card…" at bounding box center [299, 132] width 264 height 6
click at [172, 129] on input "I confirm, that this information match with the data on the identification card…" at bounding box center [169, 131] width 5 height 5
checkbox input "true"
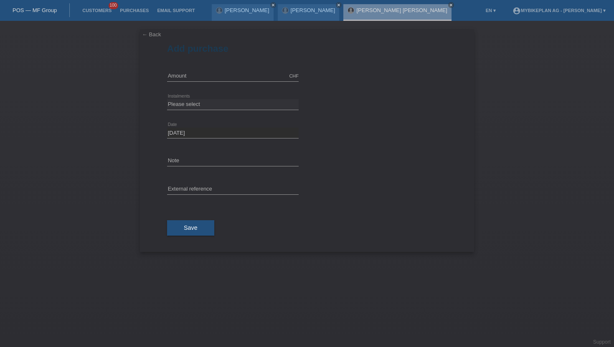
click at [227, 68] on div "CHF error Amount" at bounding box center [233, 76] width 132 height 28
click at [223, 72] on input "text" at bounding box center [233, 76] width 132 height 10
type input "3699.00"
click at [189, 101] on select "Please select 6 instalments 12 instalments 18 instalments 24 instalments 36 ins…" at bounding box center [233, 104] width 132 height 10
select select "486"
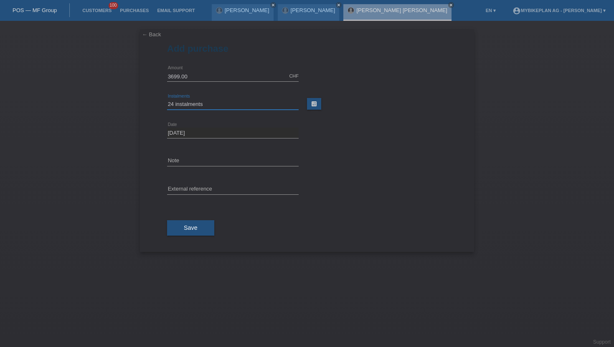
click at [167, 99] on select "Please select 6 instalments 12 instalments 18 instalments 24 instalments 36 ins…" at bounding box center [233, 104] width 132 height 10
click at [192, 187] on input "text" at bounding box center [233, 190] width 132 height 10
paste input "45269601565"
type input "45269601565"
click at [178, 220] on button "Save" at bounding box center [190, 228] width 47 height 16
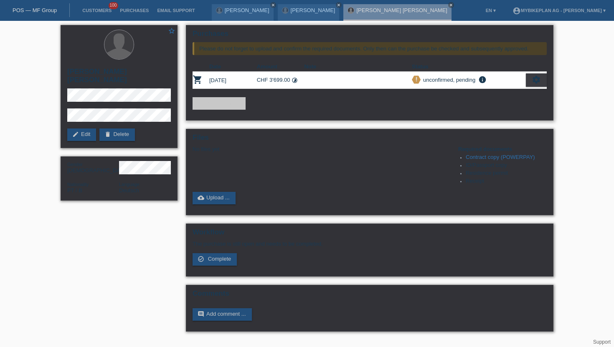
click at [539, 79] on icon "settings" at bounding box center [535, 79] width 9 height 9
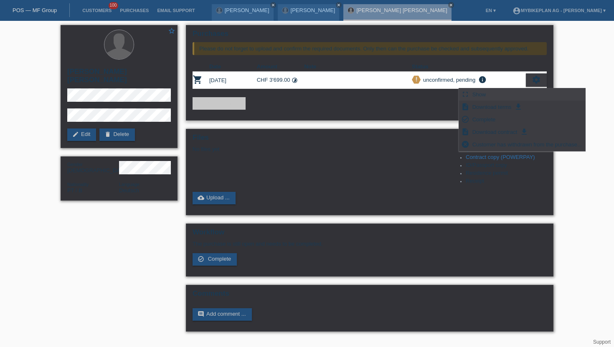
click at [464, 91] on icon "fullscreen" at bounding box center [465, 94] width 8 height 8
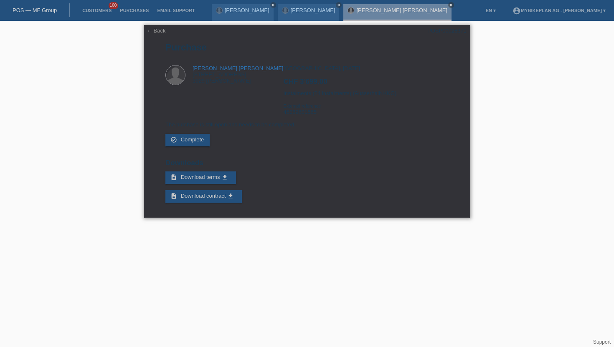
click at [448, 33] on div "POSP00028371" at bounding box center [446, 31] width 39 height 6
copy div "POSP00028371"
click at [288, 117] on div "[GEOGRAPHIC_DATA], [DATE] CHF 3'699.00 Instalments (24 instalments) (Ausserhalb…" at bounding box center [365, 93] width 165 height 56
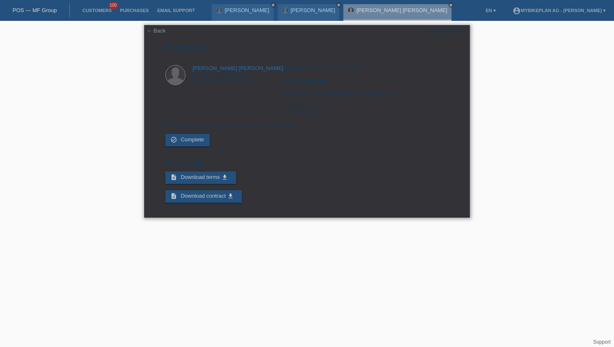
copy div "45269601565"
click at [93, 8] on li "Customers 100" at bounding box center [97, 10] width 38 height 21
click at [91, 12] on link "Customers" at bounding box center [97, 10] width 38 height 5
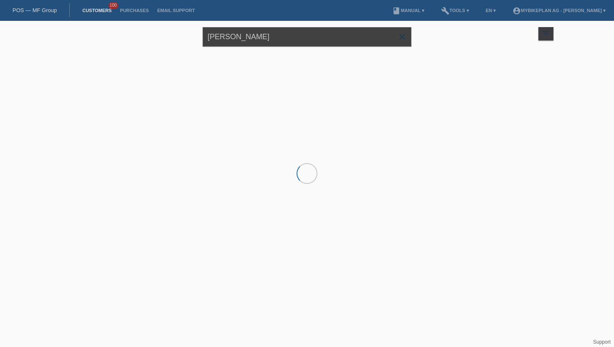
click at [227, 42] on input "pinheiro" at bounding box center [306, 37] width 209 height 20
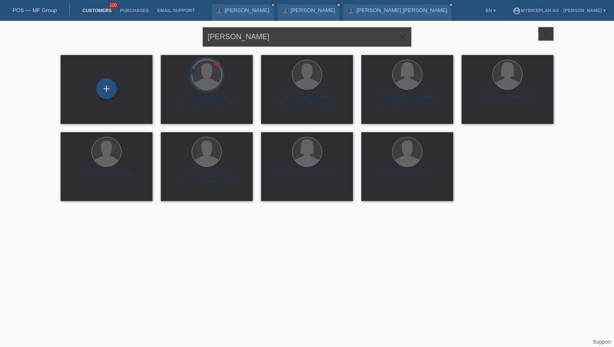
type input "[PERSON_NAME]"
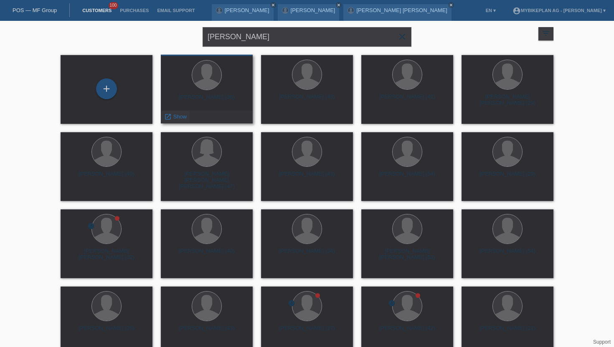
click at [182, 116] on span "Show" at bounding box center [180, 117] width 14 height 6
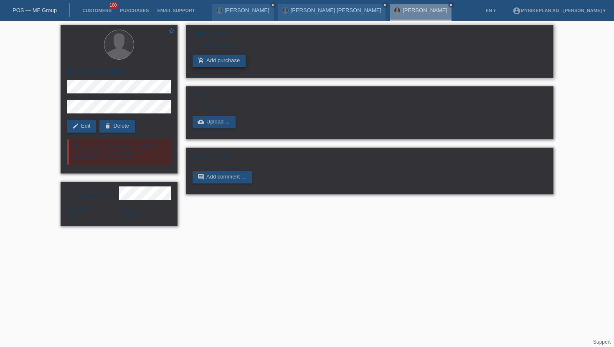
click at [205, 62] on link "add_shopping_cart Add purchase" at bounding box center [218, 61] width 53 height 13
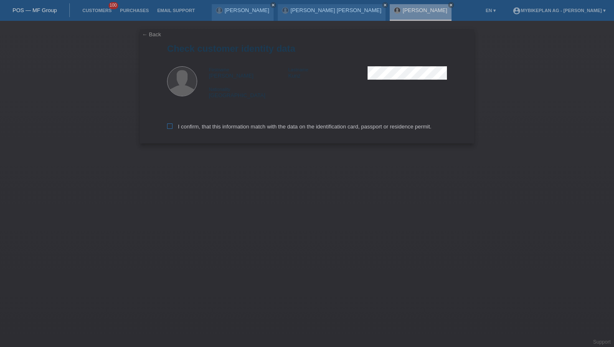
click at [213, 129] on label "I confirm, that this information match with the data on the identification card…" at bounding box center [299, 127] width 264 height 6
click at [172, 129] on input "I confirm, that this information match with the data on the identification card…" at bounding box center [169, 126] width 5 height 5
checkbox input "true"
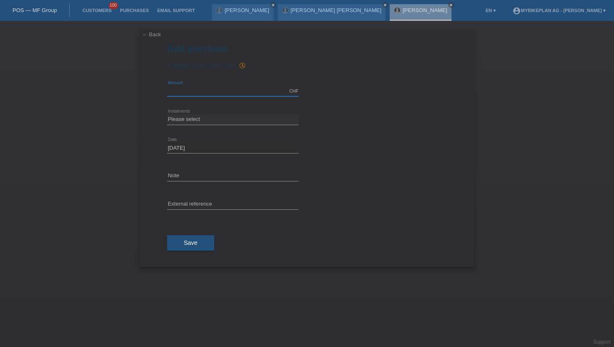
click at [222, 93] on input "text" at bounding box center [233, 91] width 132 height 10
type input "2999.00"
click at [197, 116] on select "Please select 6 instalments 12 instalments 18 instalments 24 instalments 36 ins…" at bounding box center [233, 119] width 132 height 10
select select "487"
click at [167, 114] on select "Please select 6 instalments 12 instalments 18 instalments 24 instalments 36 ins…" at bounding box center [233, 119] width 132 height 10
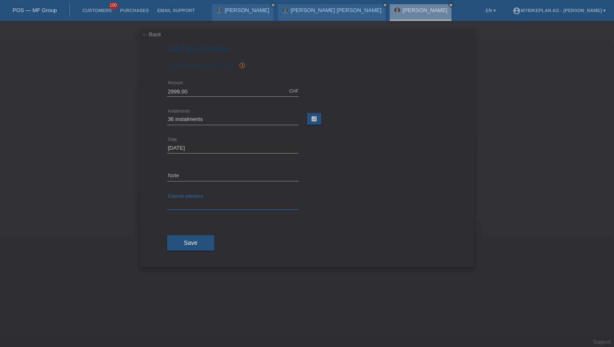
click at [193, 204] on input "text" at bounding box center [233, 205] width 132 height 10
paste input "45206273096"
type input "45206273096"
click at [189, 243] on span "Save" at bounding box center [191, 243] width 14 height 7
